Goal: Task Accomplishment & Management: Use online tool/utility

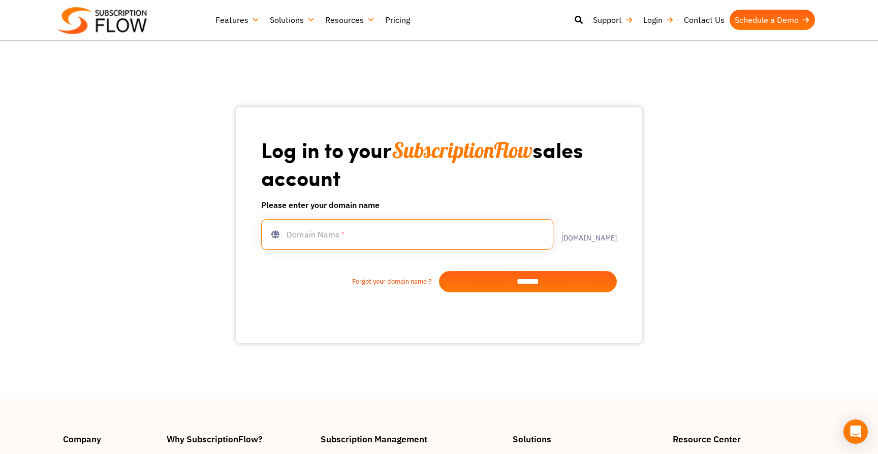
click at [470, 235] on input "text" at bounding box center [407, 234] width 292 height 30
type input "*"
type input "**********"
click at [517, 277] on input "*******" at bounding box center [528, 281] width 178 height 21
